Goal: Connect with others: Connect with others

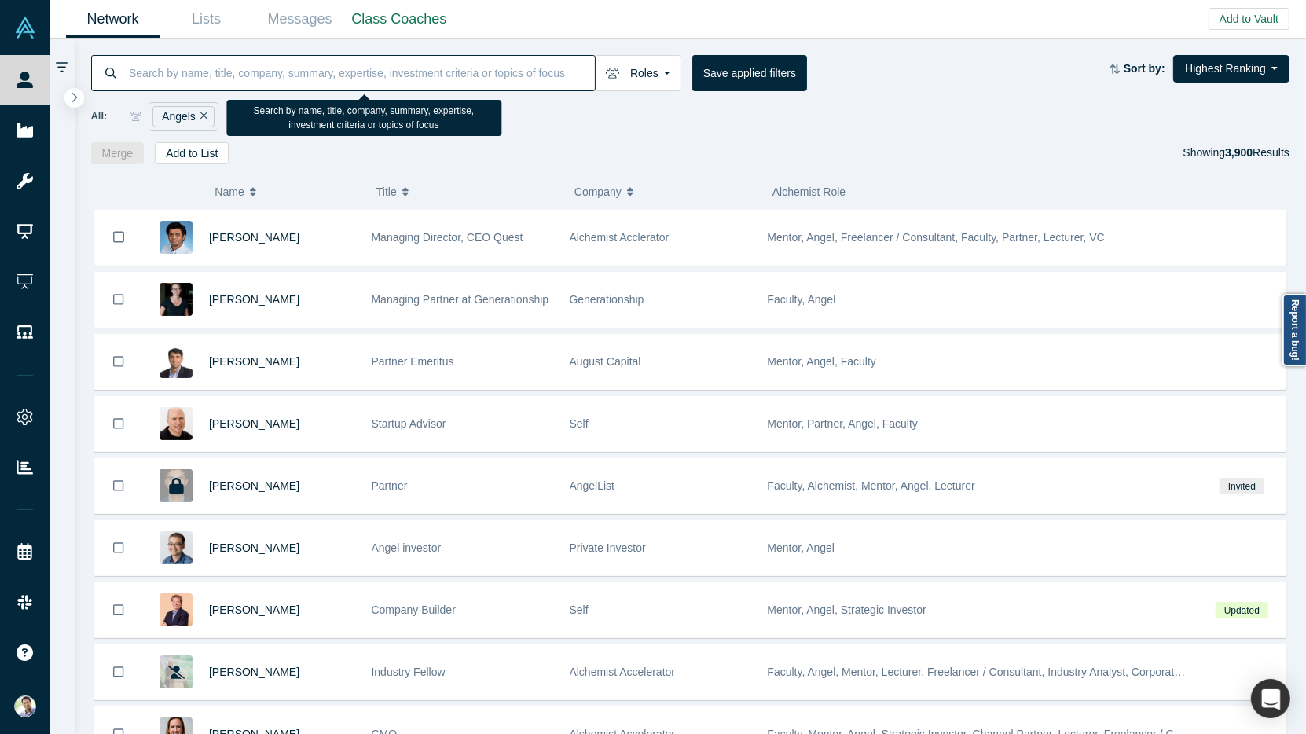
click at [205, 118] on icon "Remove Filter" at bounding box center [203, 115] width 7 height 11
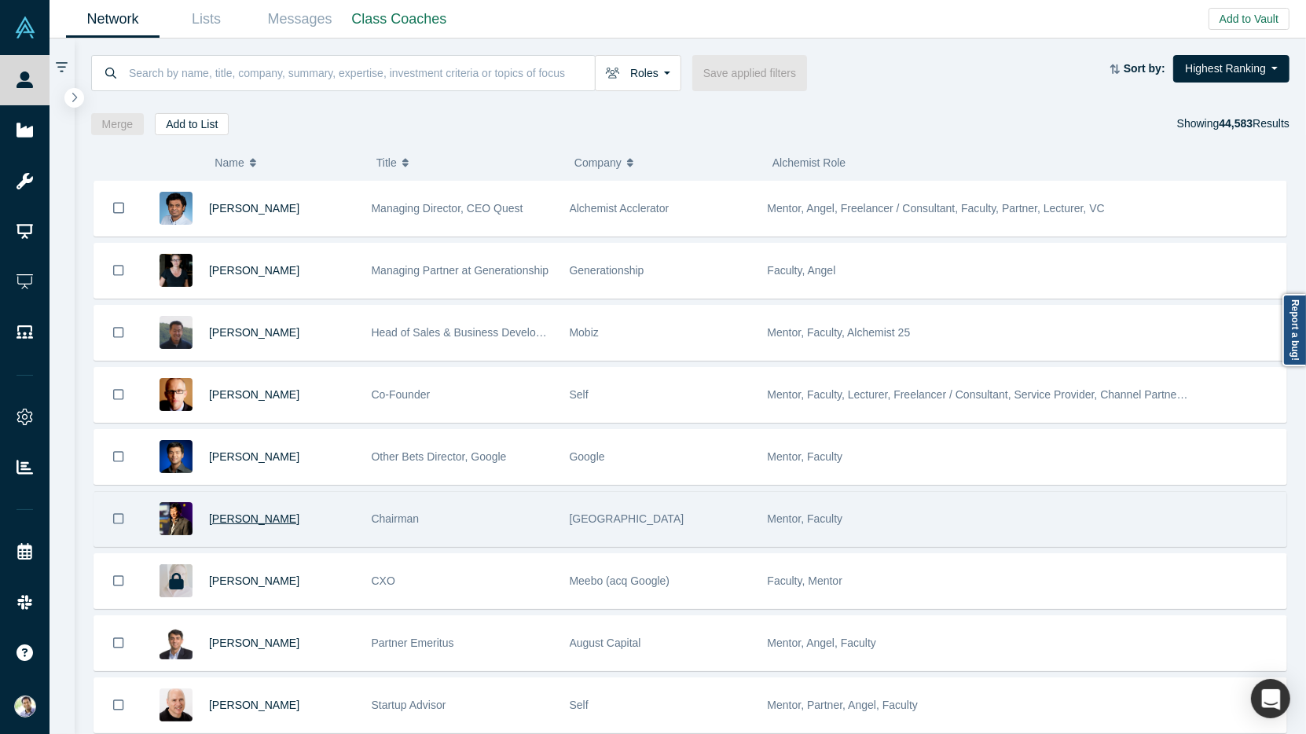
click at [238, 517] on span "[PERSON_NAME]" at bounding box center [254, 518] width 90 height 13
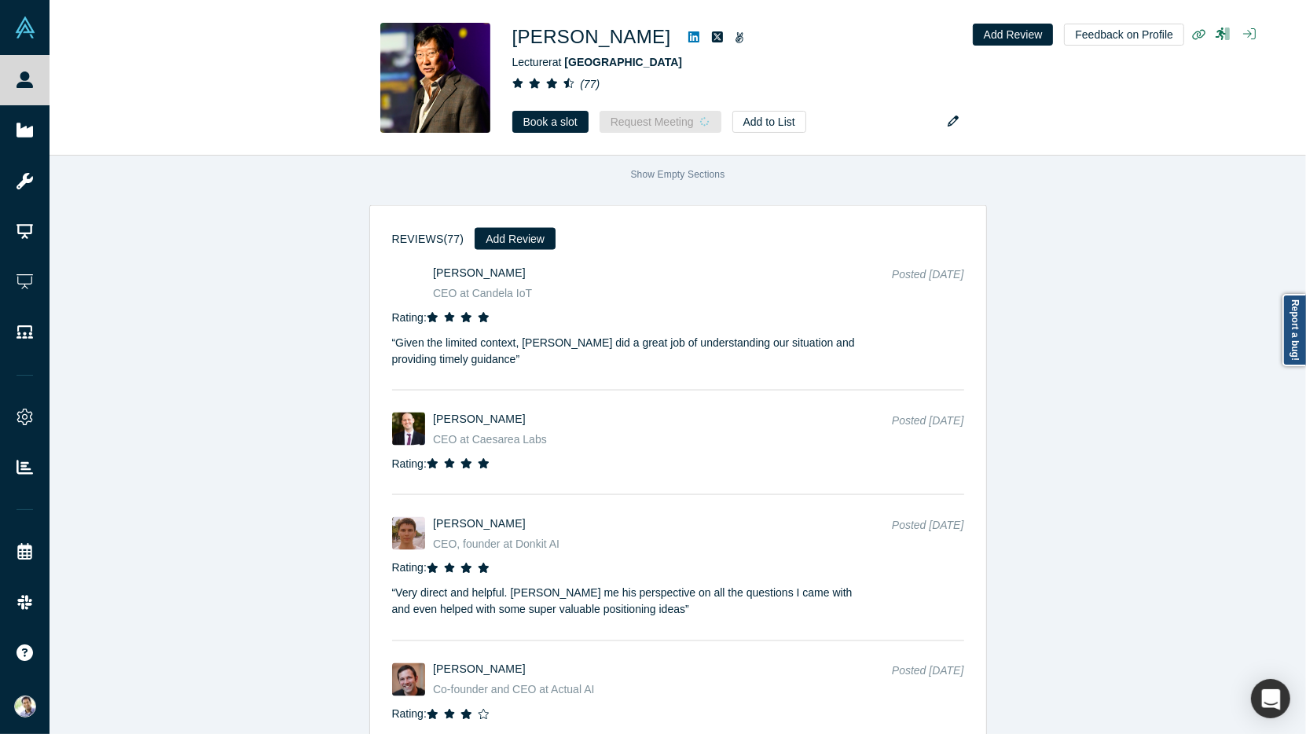
scroll to position [2539, 0]
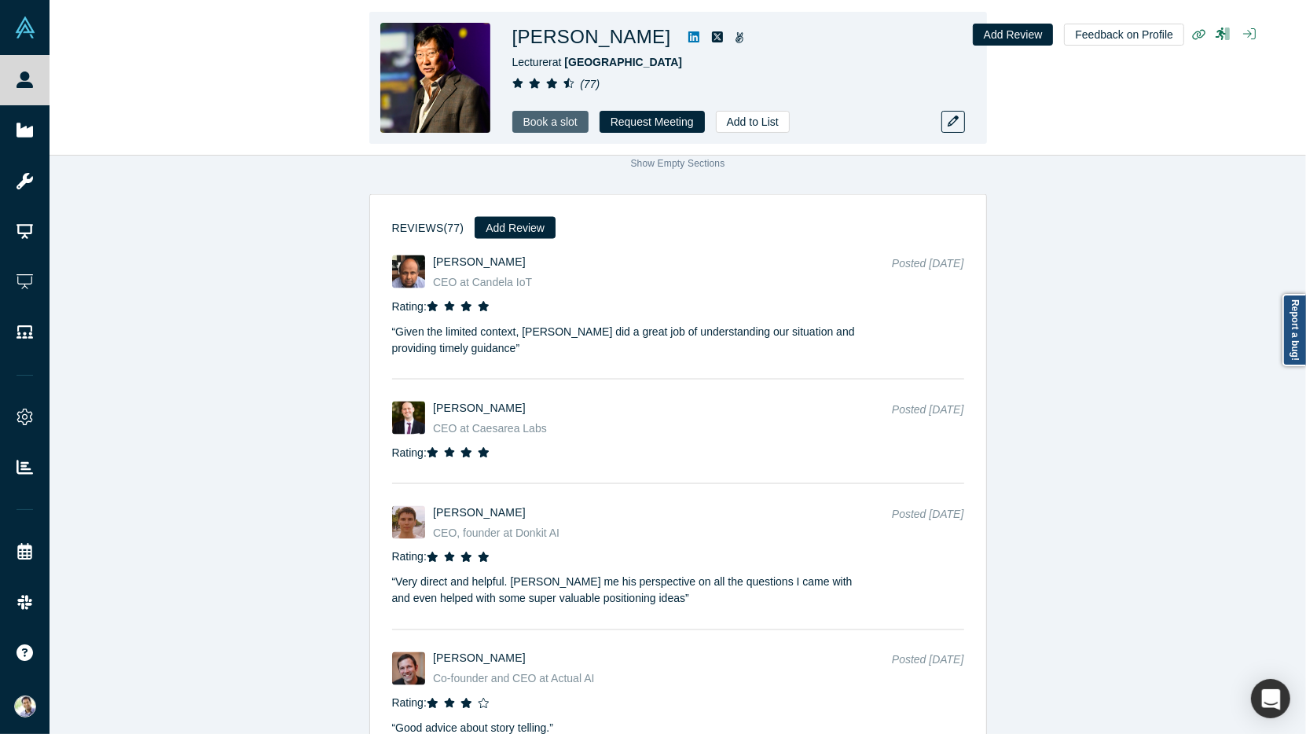
click at [540, 117] on link "Book a slot" at bounding box center [550, 122] width 76 height 22
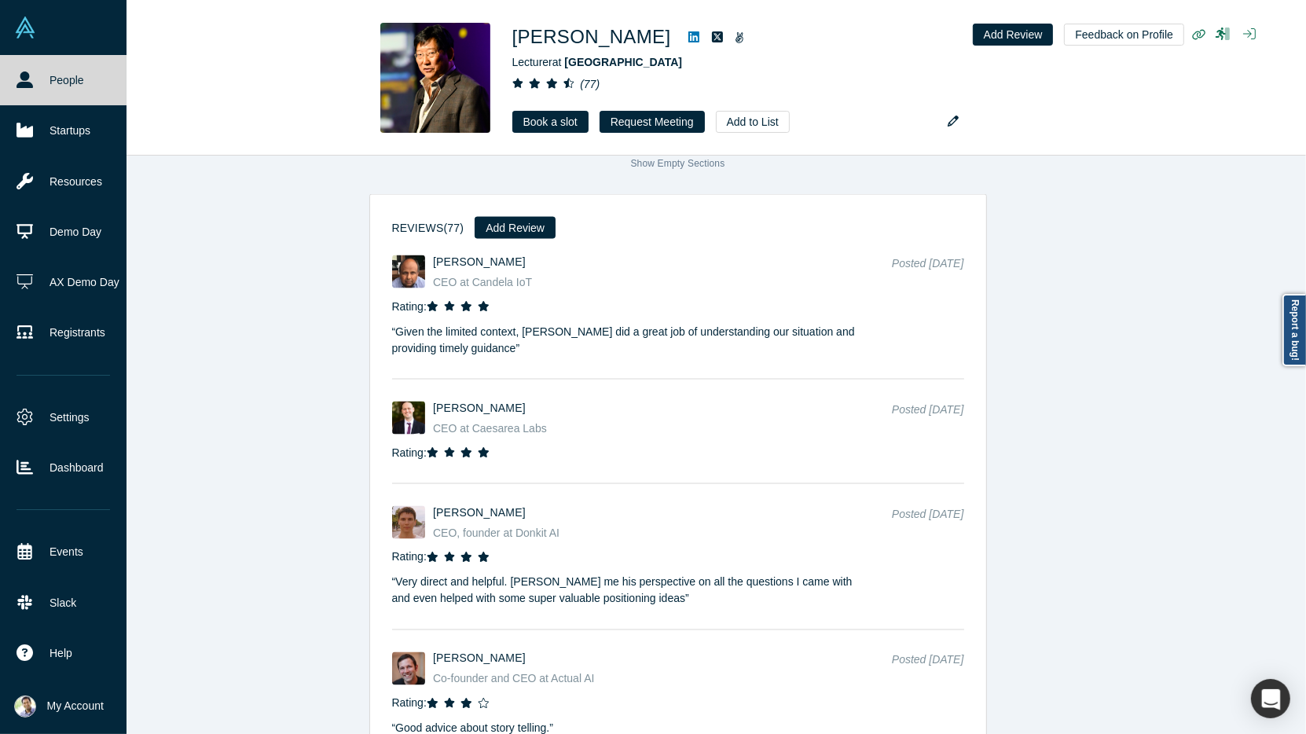
click at [56, 90] on link "People" at bounding box center [63, 80] width 126 height 50
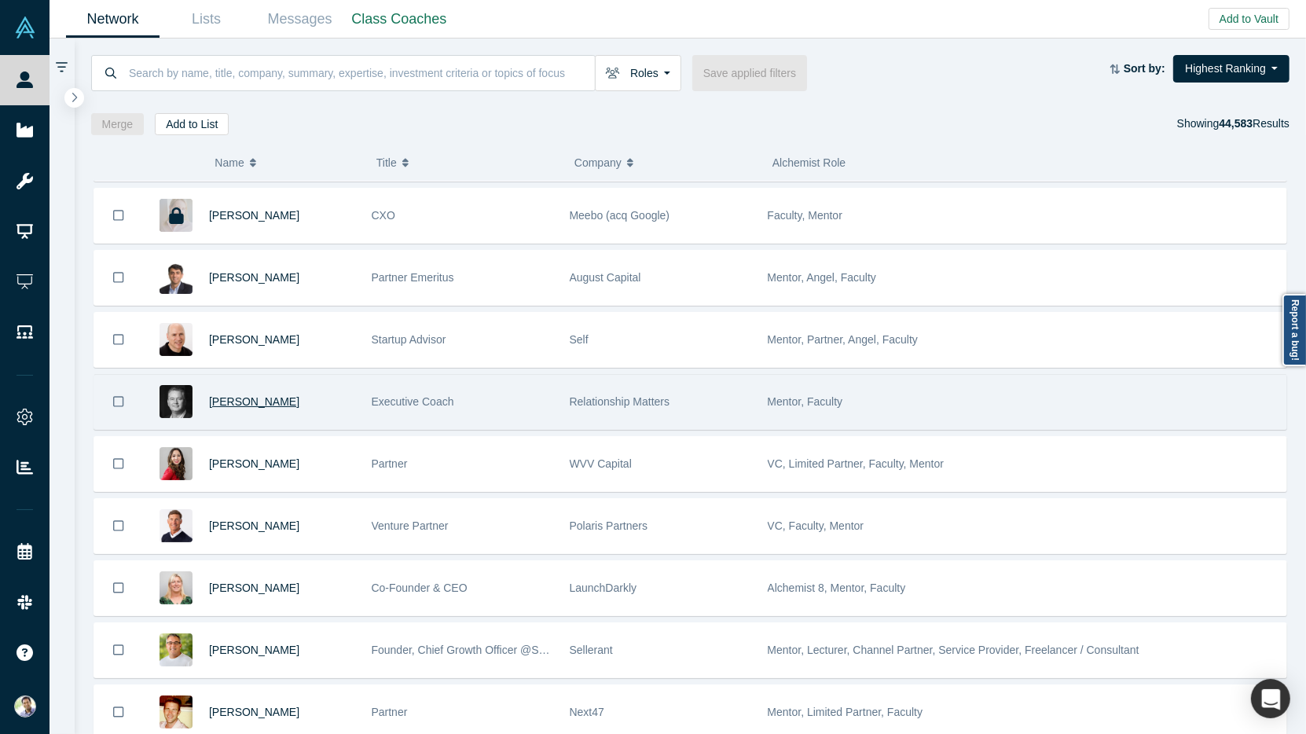
scroll to position [478, 0]
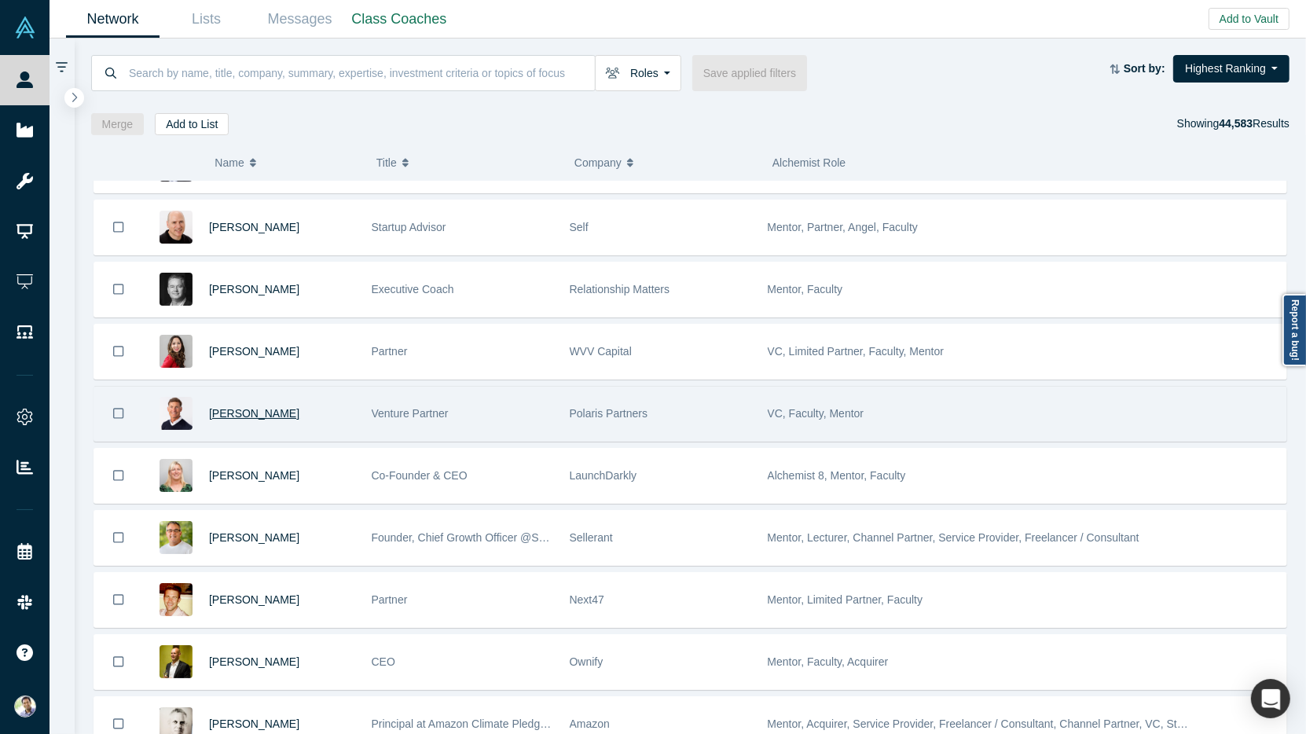
click at [234, 409] on span "[PERSON_NAME]" at bounding box center [254, 413] width 90 height 13
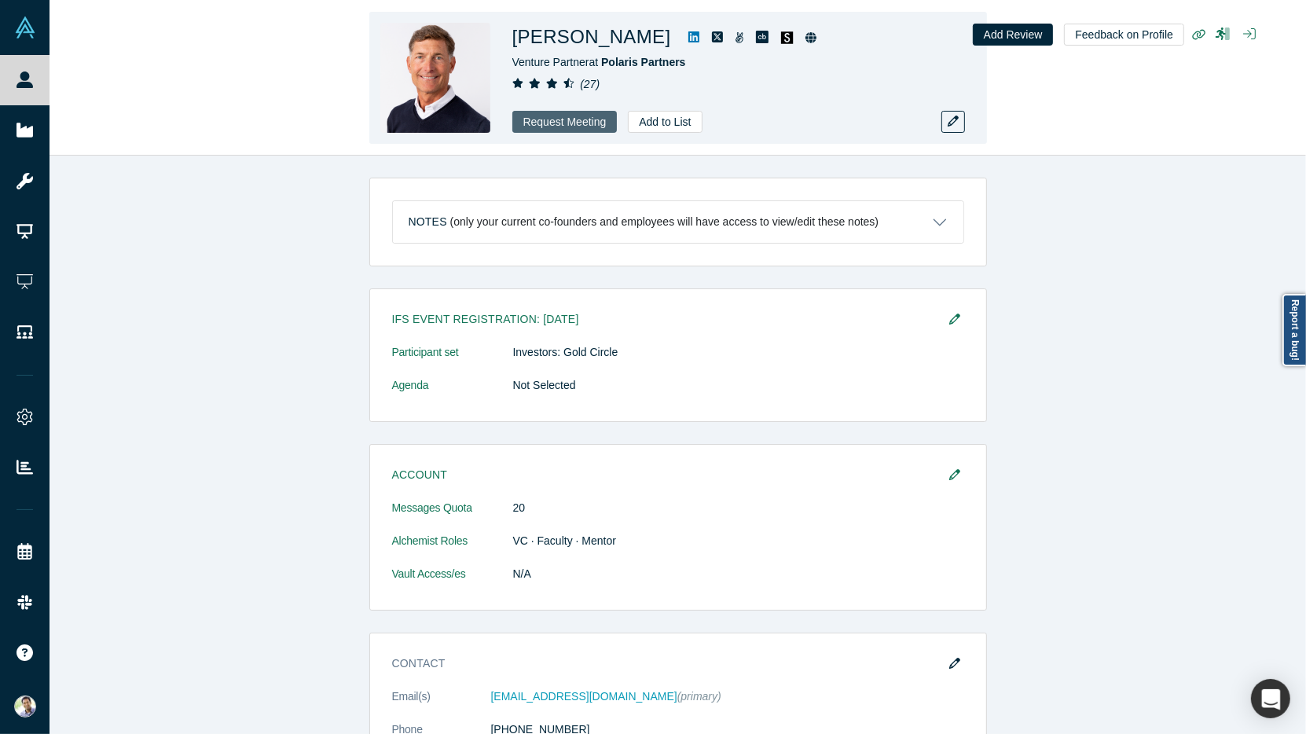
click at [552, 123] on button "Request Meeting" at bounding box center [564, 122] width 105 height 22
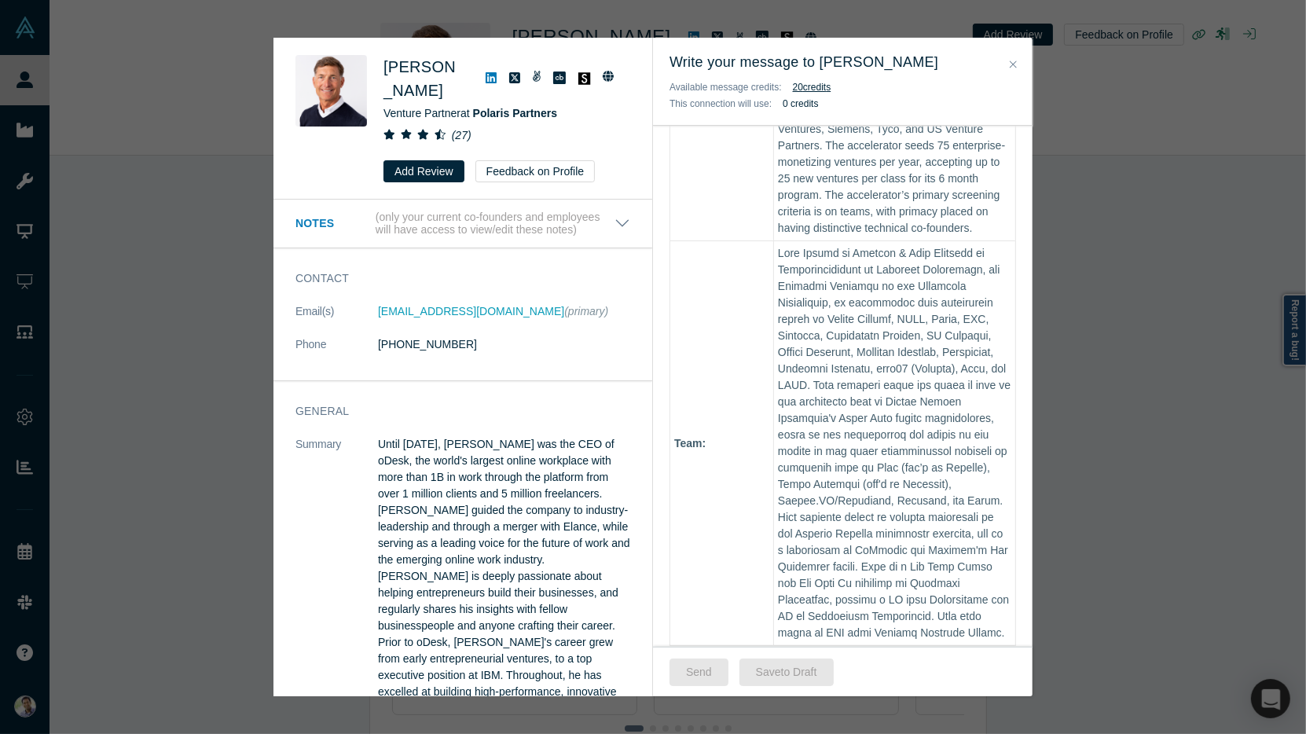
scroll to position [757, 0]
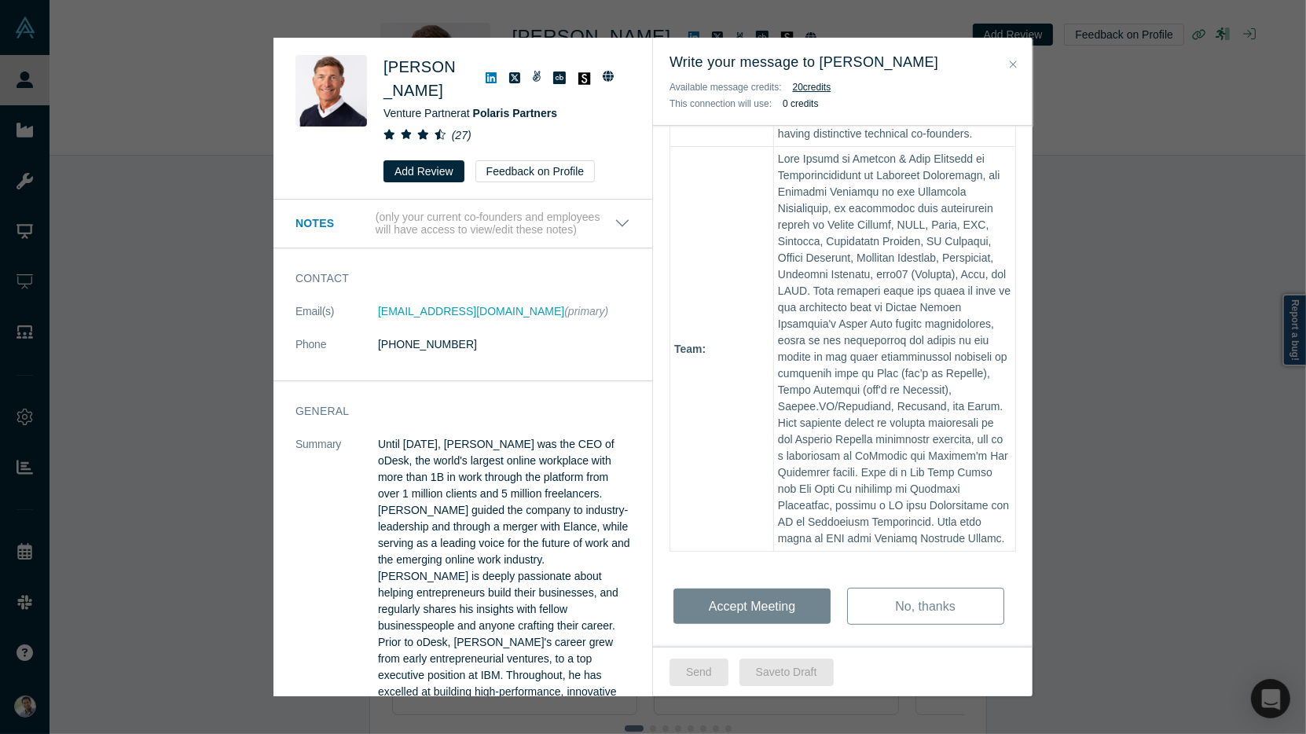
click at [1017, 62] on button "Close" at bounding box center [1013, 65] width 16 height 18
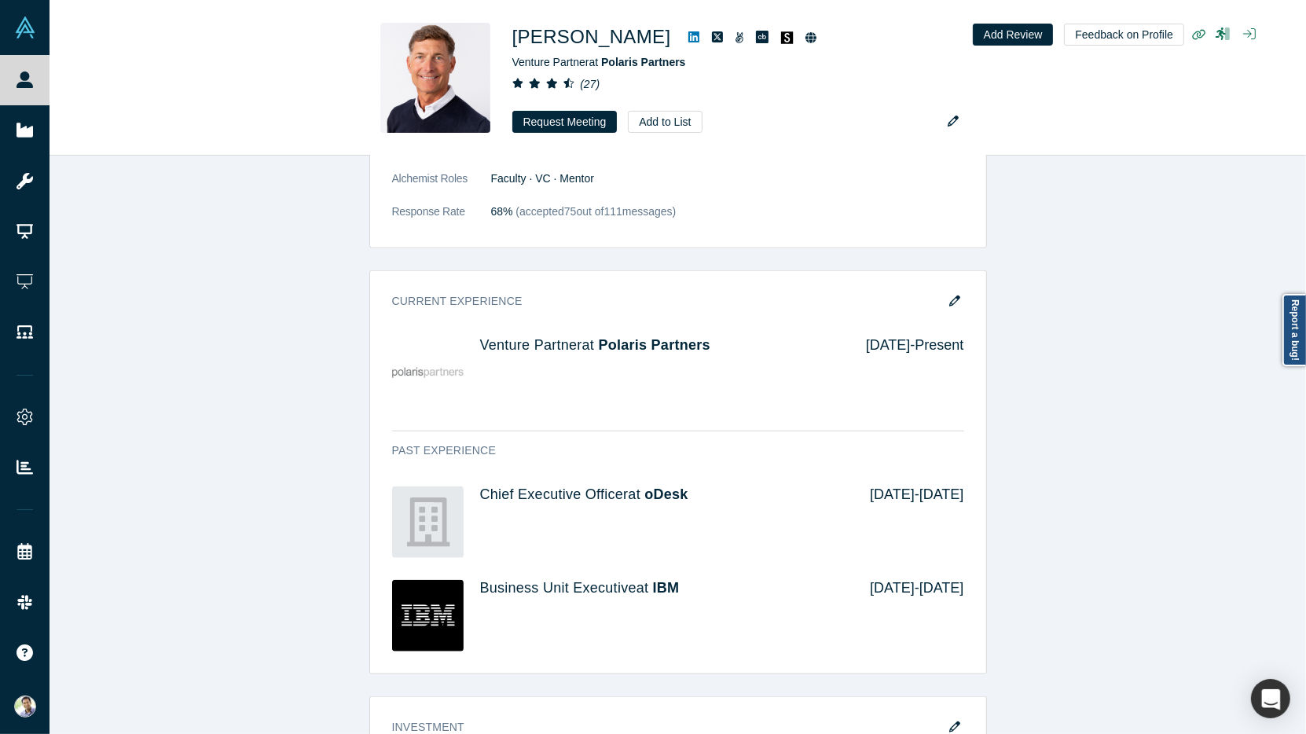
scroll to position [1596, 0]
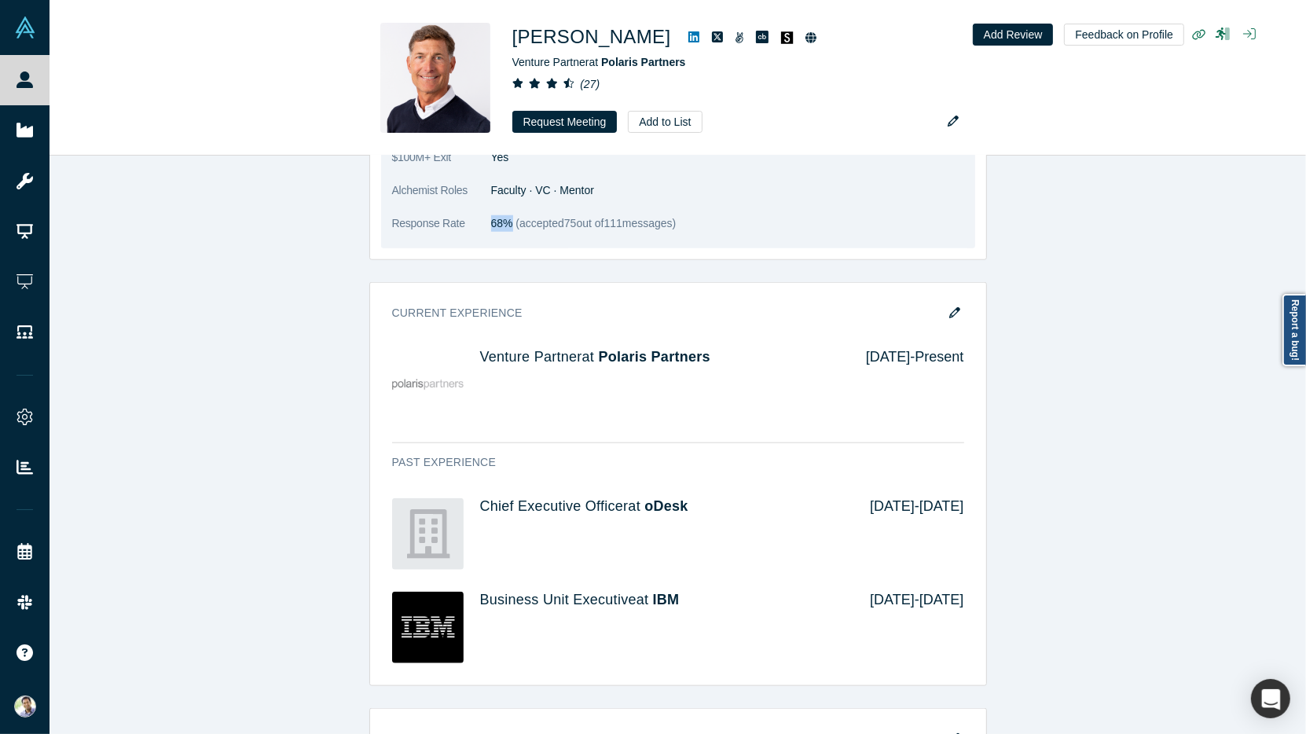
drag, startPoint x: 491, startPoint y: 203, endPoint x: 514, endPoint y: 203, distance: 22.8
click at [514, 215] on dd "68% (accepted 75 out of 111 messages)" at bounding box center [727, 223] width 473 height 16
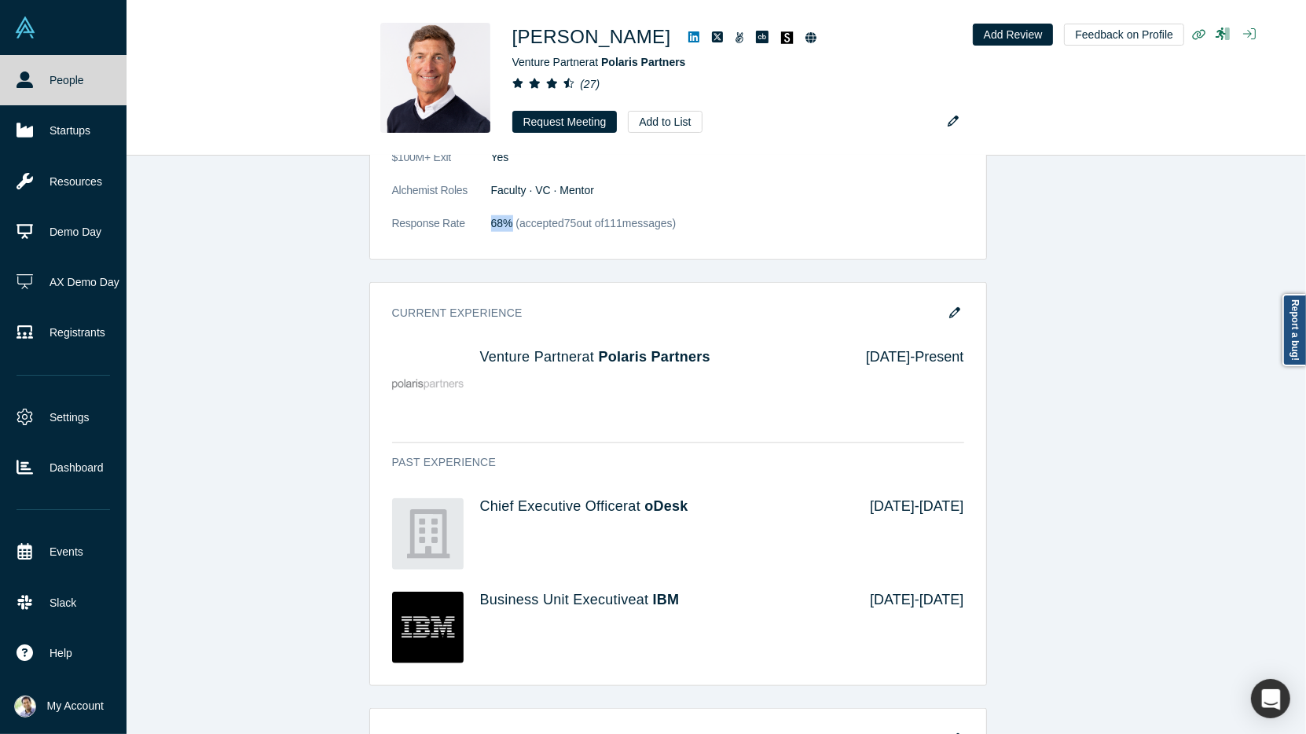
click at [32, 87] on icon at bounding box center [24, 79] width 16 height 16
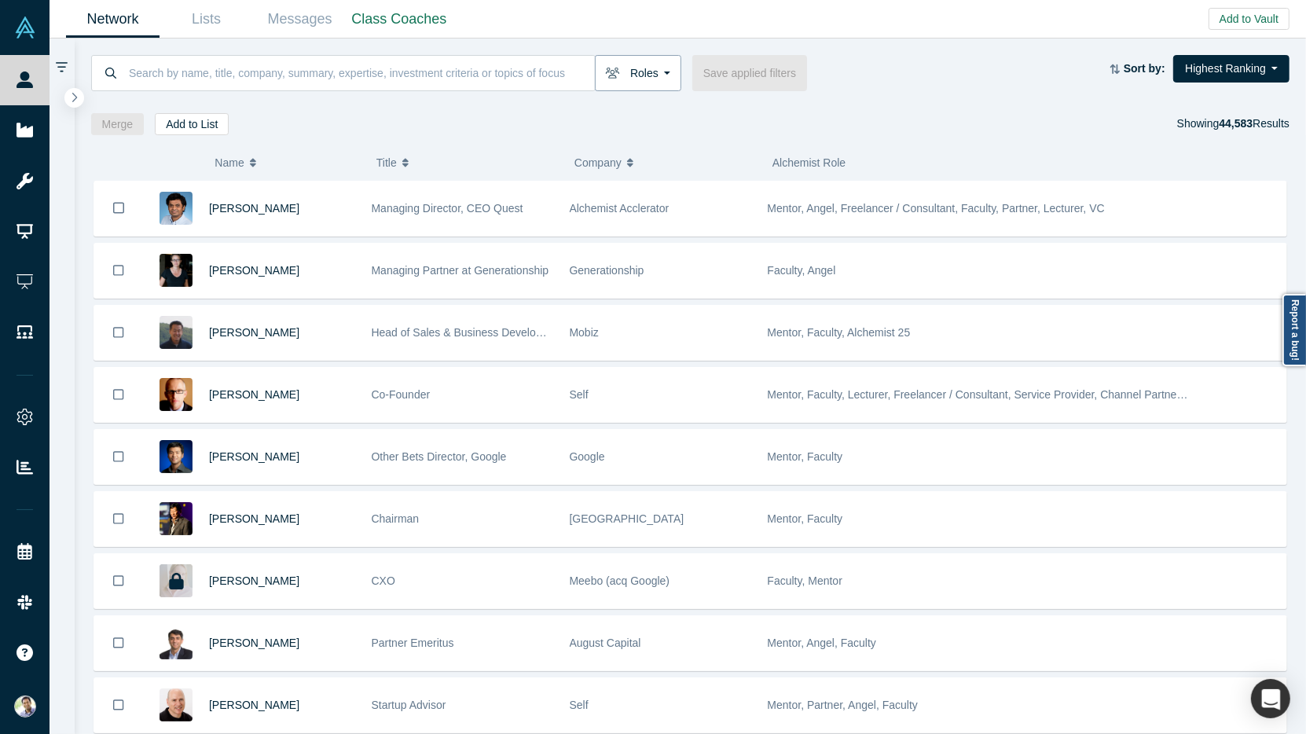
click at [654, 75] on button "Roles" at bounding box center [638, 73] width 86 height 36
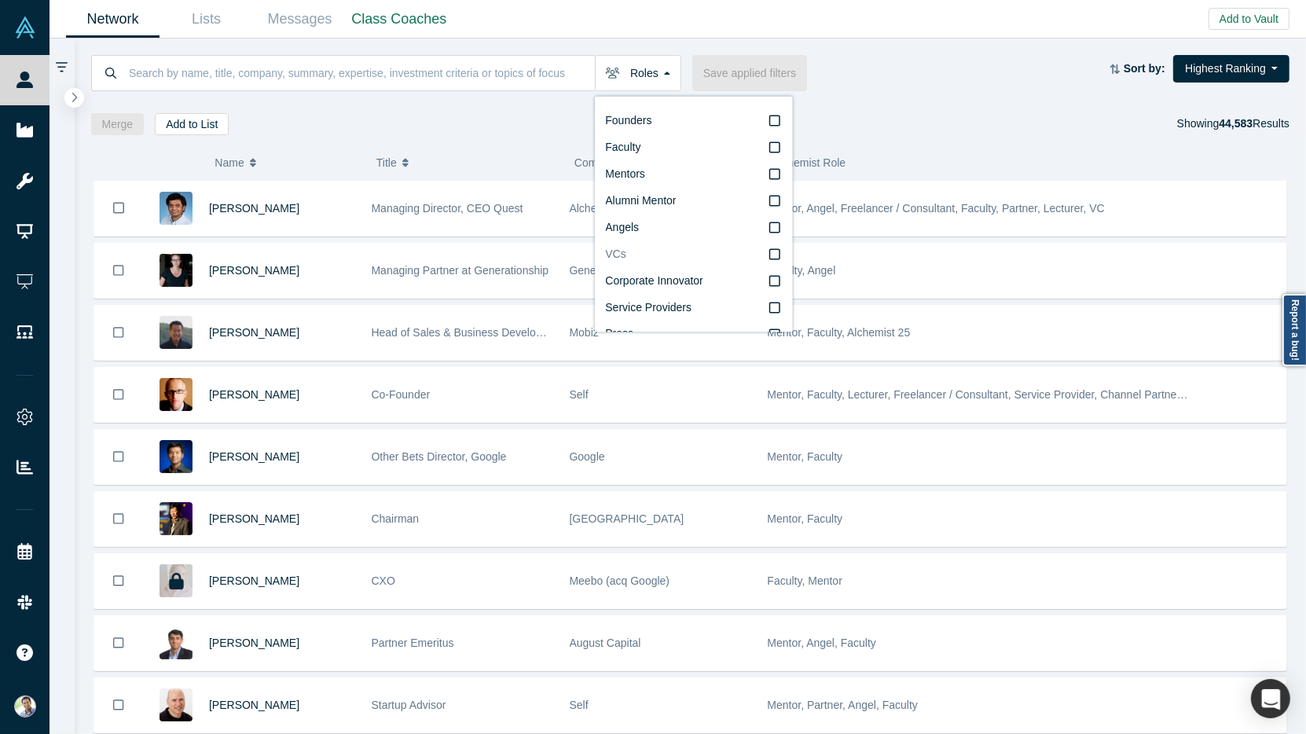
click at [774, 255] on icon at bounding box center [774, 254] width 11 height 13
click at [0, 0] on input "VCs" at bounding box center [0, 0] width 0 height 0
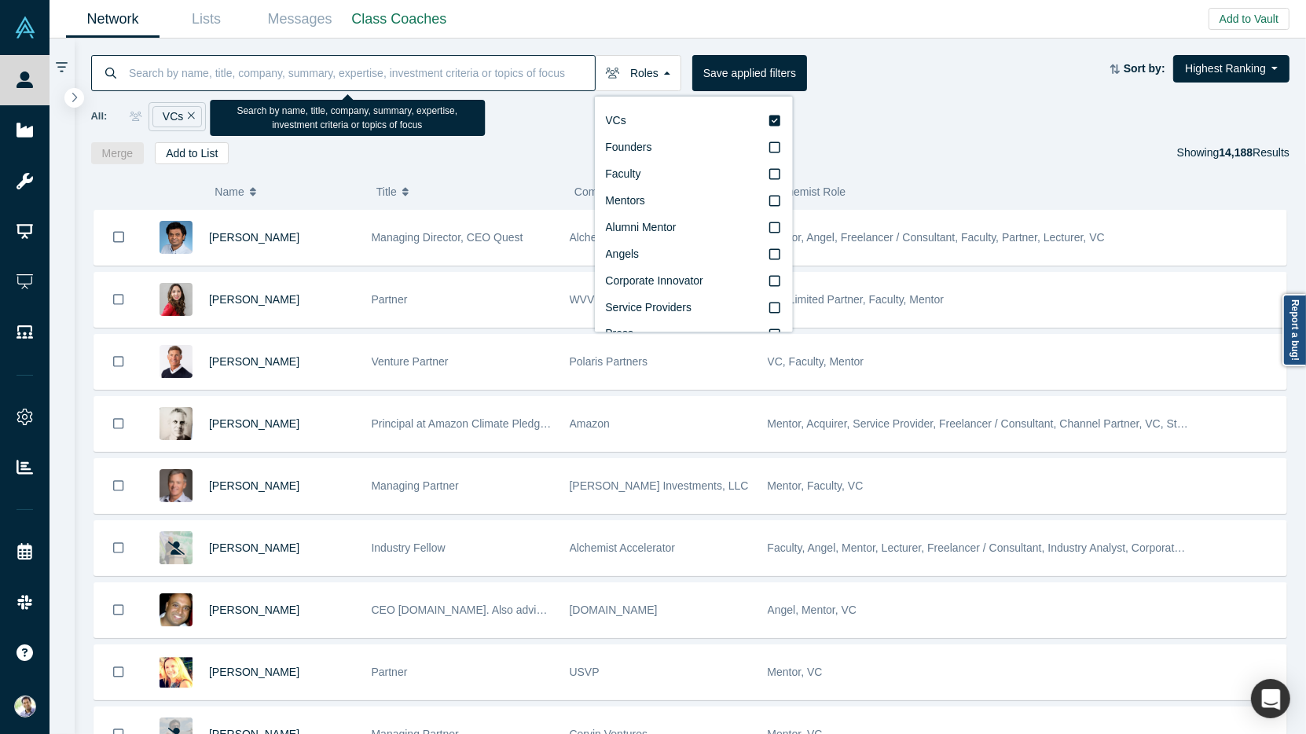
click at [278, 79] on input at bounding box center [360, 72] width 467 height 37
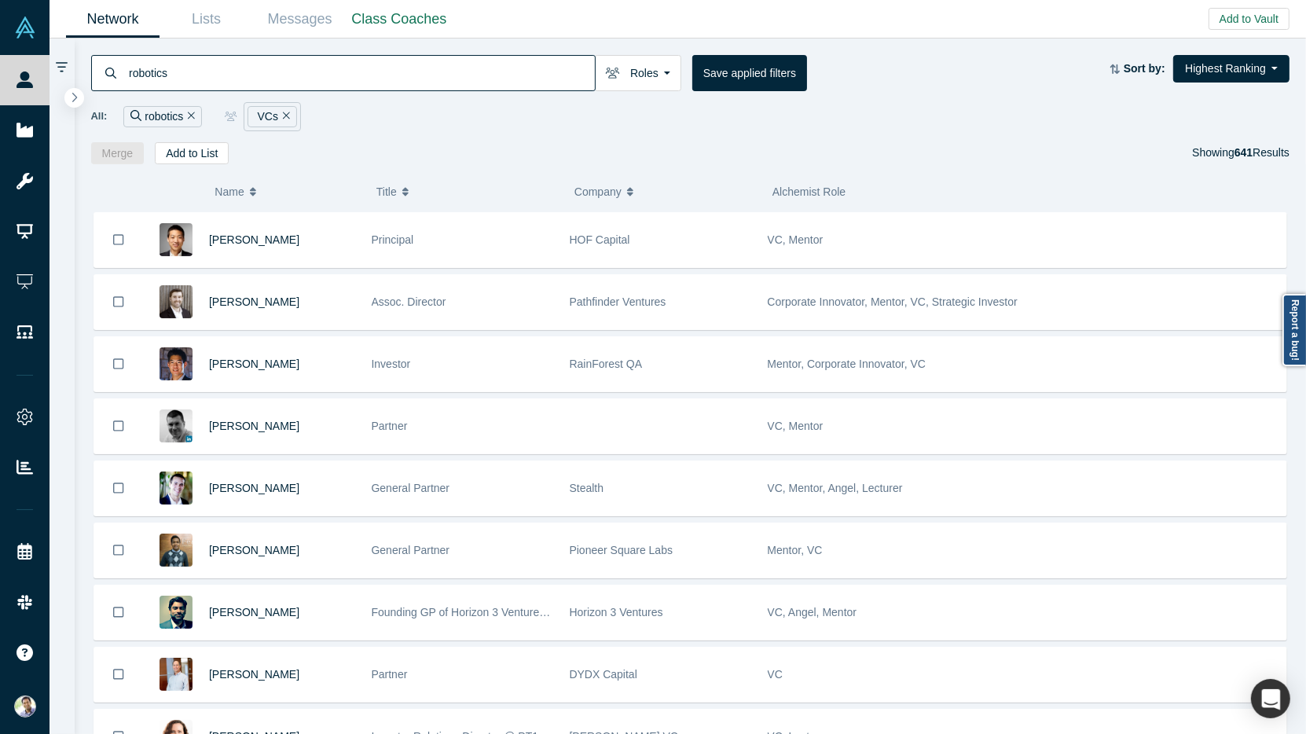
scroll to position [419, 0]
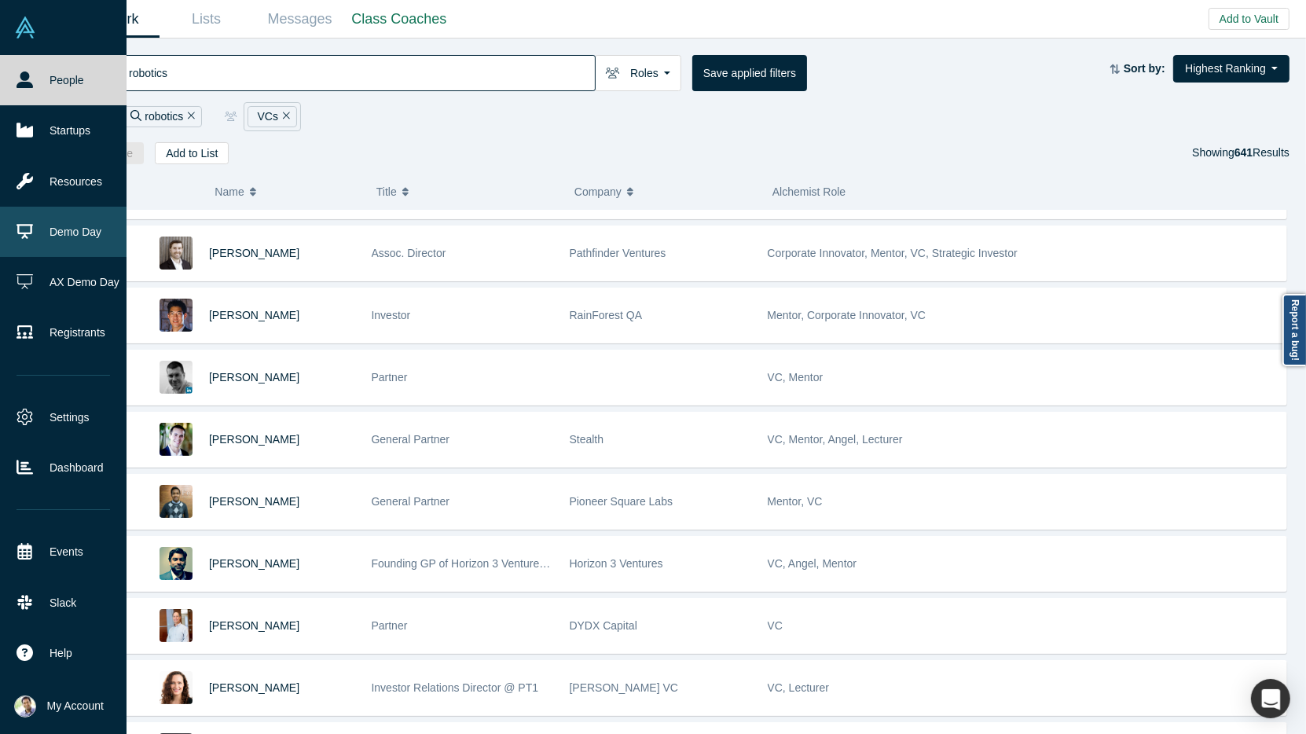
type input "robotics"
click at [60, 247] on link "Demo Day" at bounding box center [63, 232] width 126 height 50
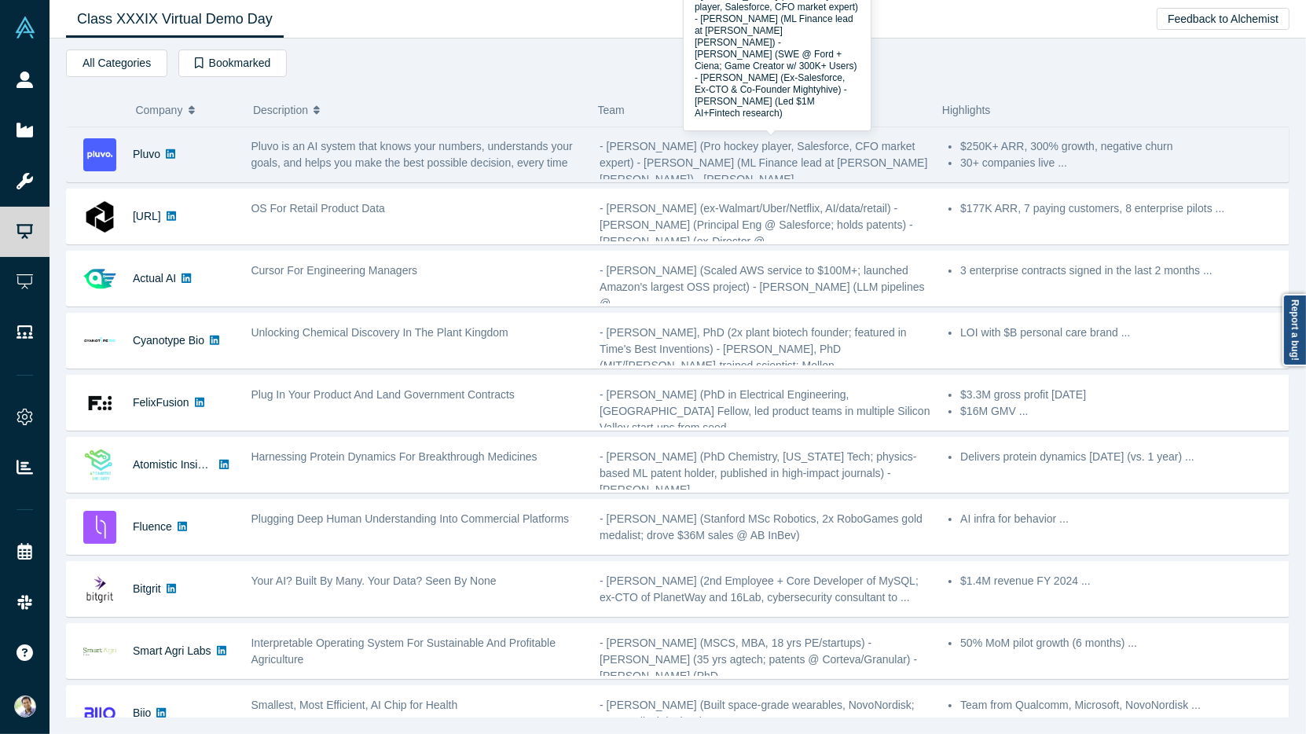
click at [768, 162] on span "- [PERSON_NAME] (Pro hockey player, Salesforce, CFO market expert) - [PERSON_NA…" at bounding box center [763, 163] width 328 height 46
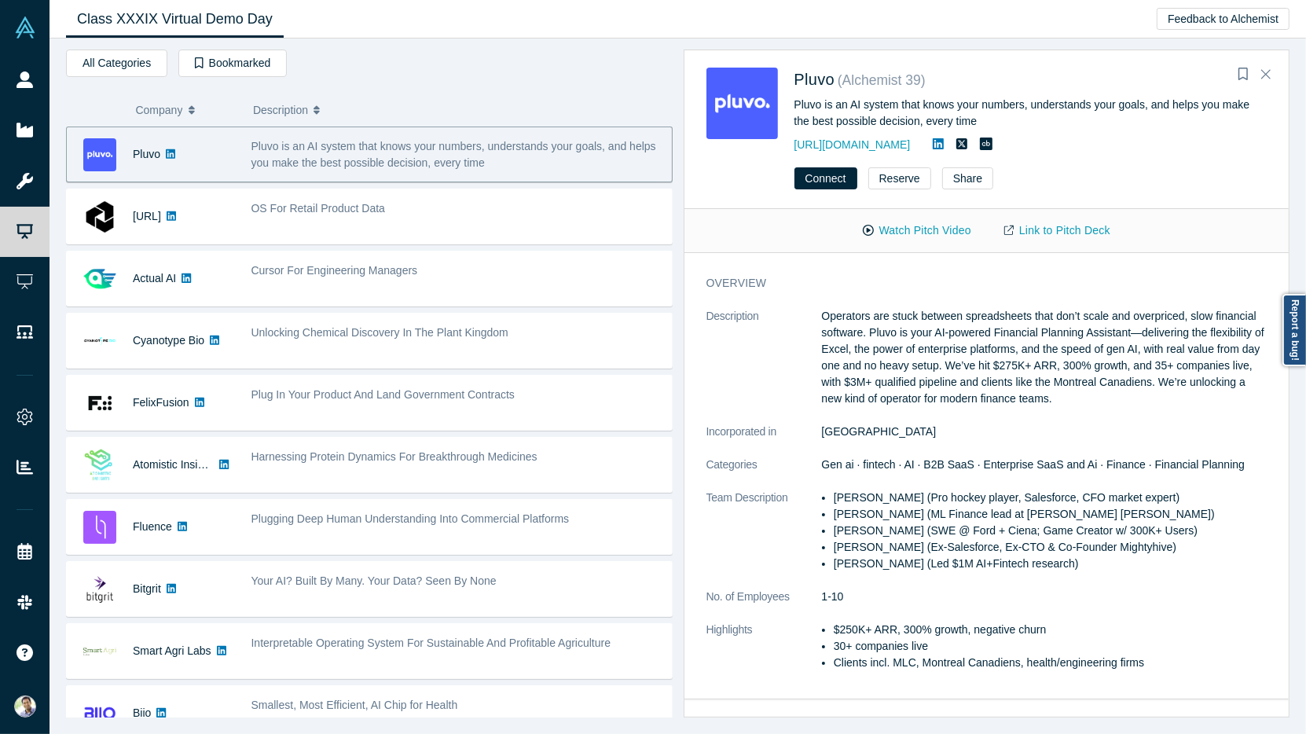
click at [937, 248] on div "Watch Pitch Video Link to Pitch Deck" at bounding box center [986, 231] width 605 height 44
click at [924, 230] on button "Watch Pitch Video" at bounding box center [916, 230] width 141 height 27
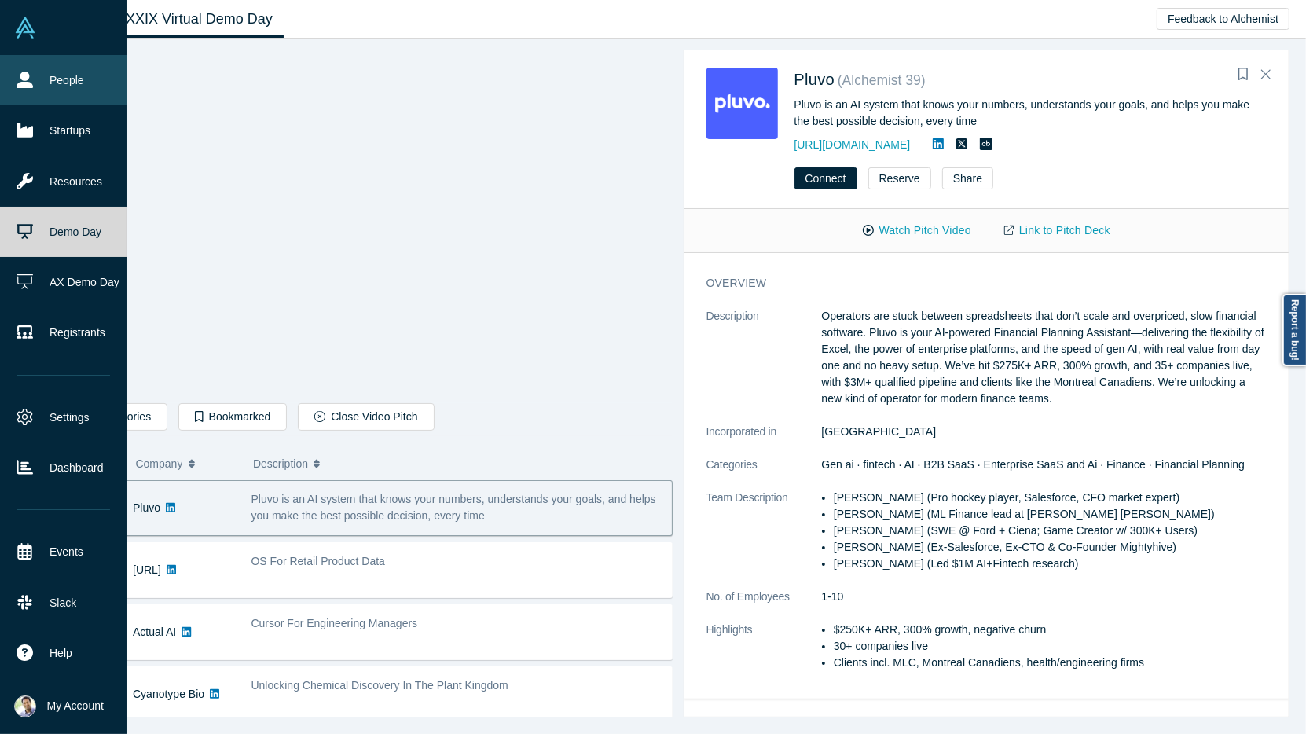
click at [72, 90] on link "People" at bounding box center [63, 80] width 126 height 50
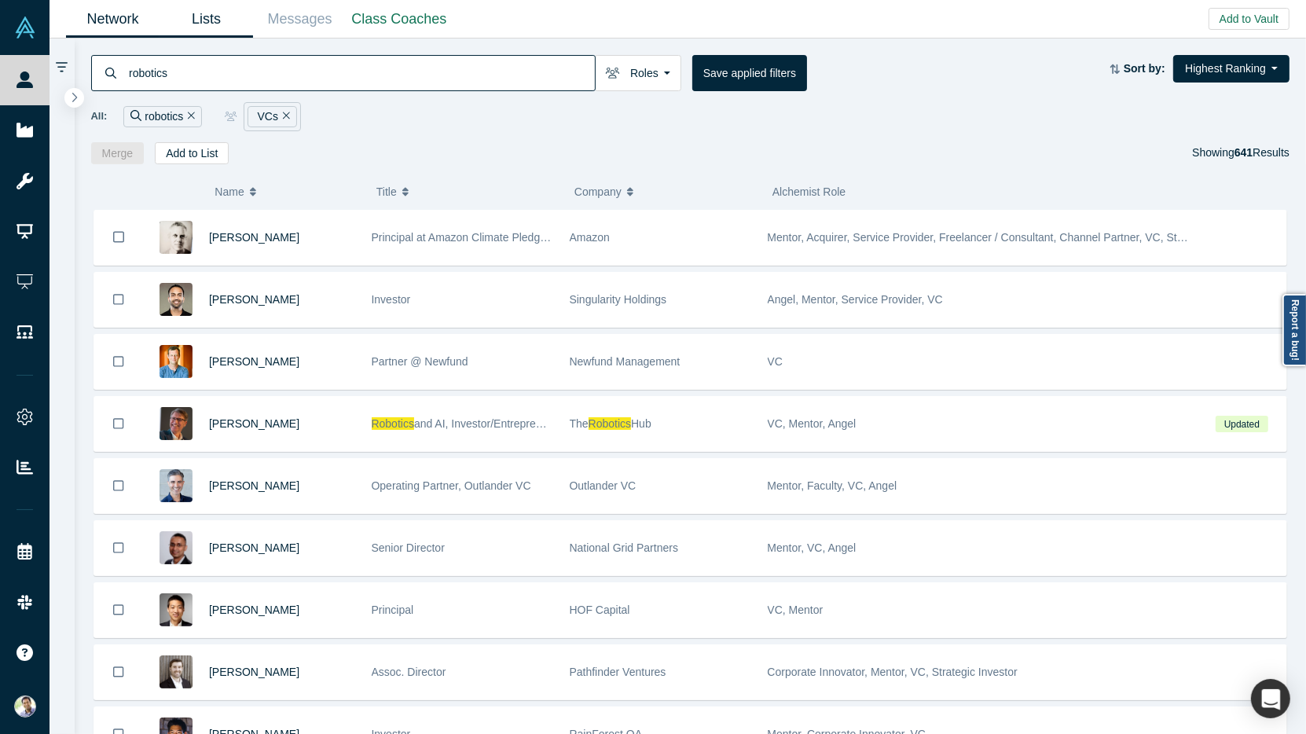
click at [206, 24] on link "Lists" at bounding box center [205, 19] width 93 height 37
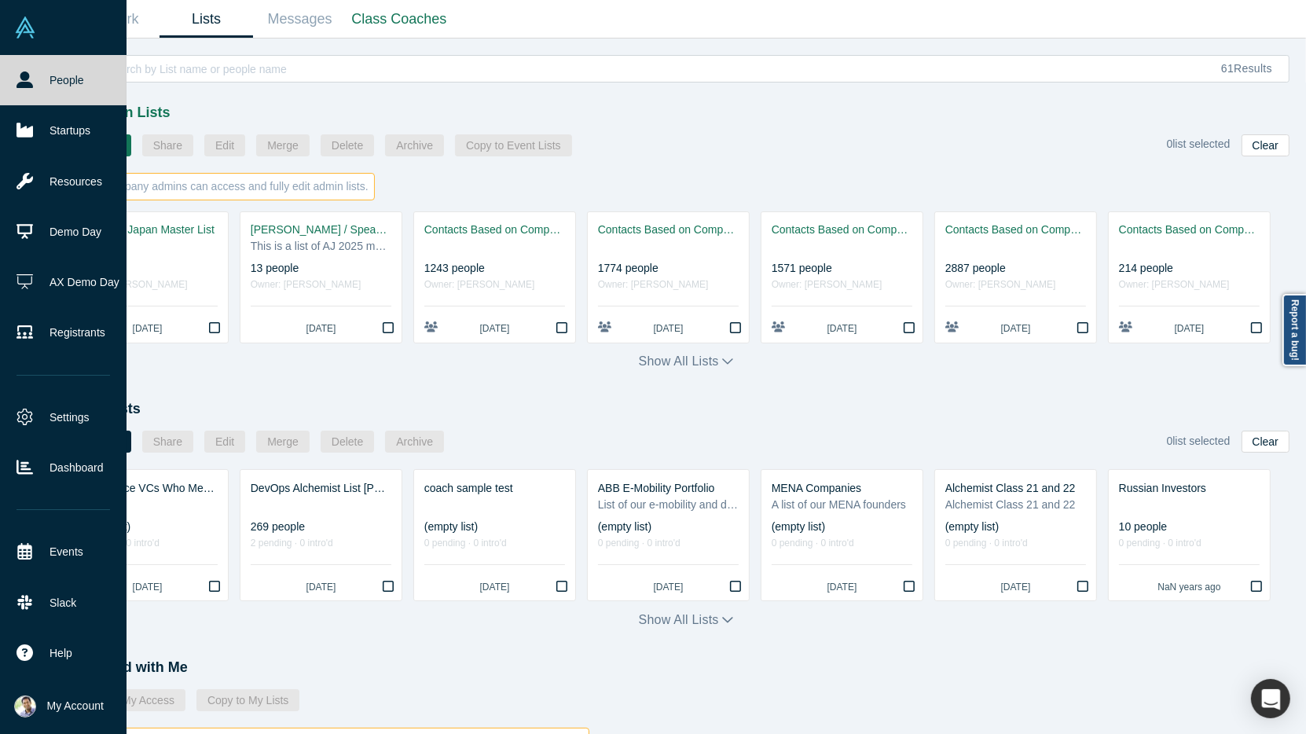
click at [42, 79] on link "People" at bounding box center [63, 80] width 126 height 50
